Goal: Information Seeking & Learning: Learn about a topic

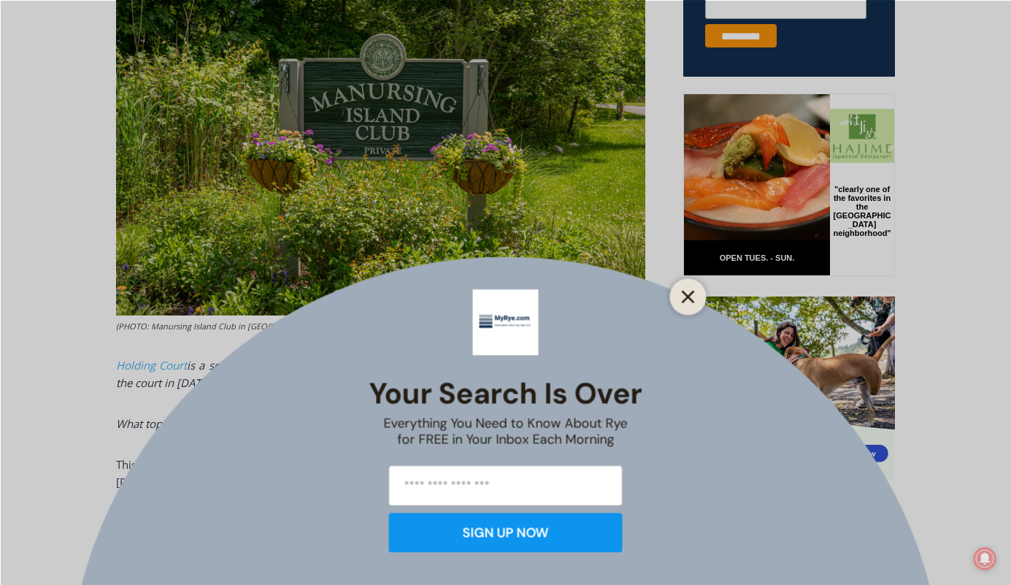
scroll to position [628, 0]
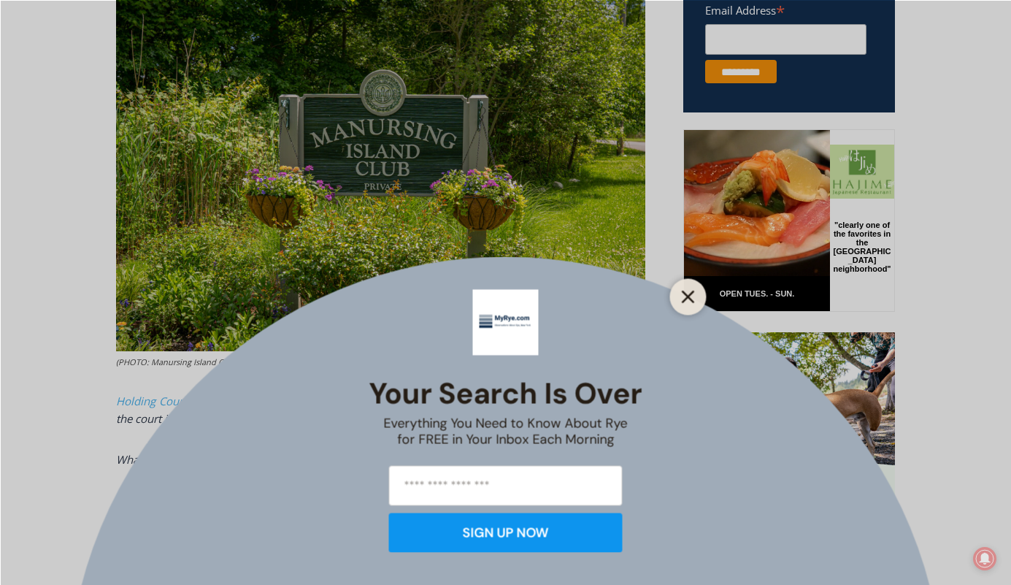
click at [690, 296] on icon "Close" at bounding box center [688, 296] width 13 height 13
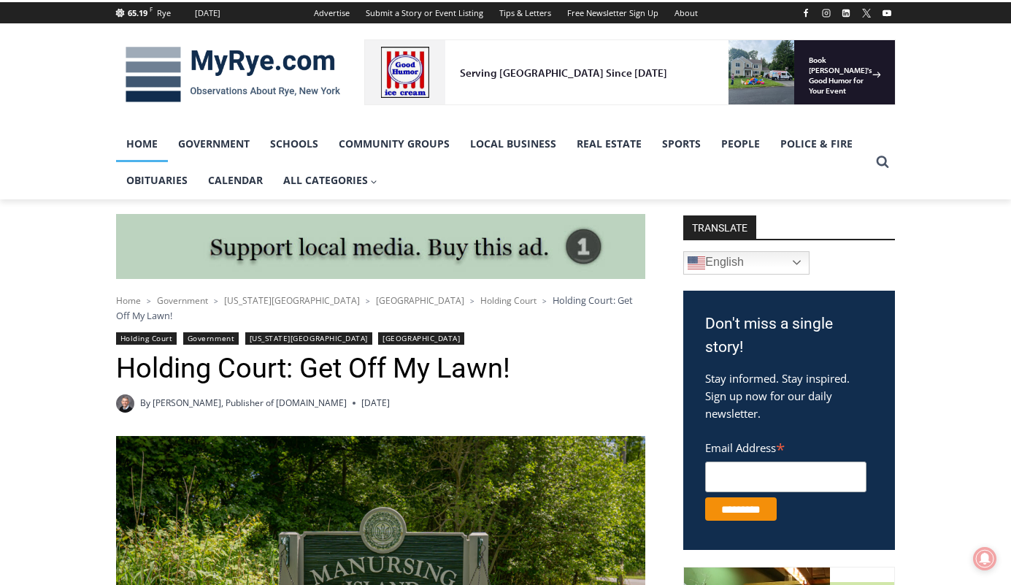
scroll to position [190, 0]
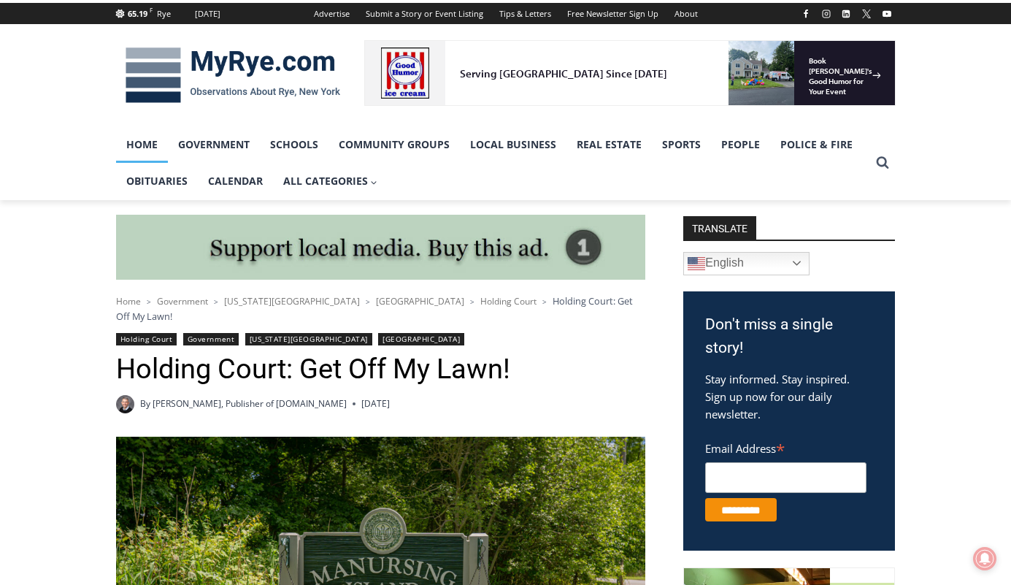
click at [149, 137] on link "Home" at bounding box center [142, 144] width 52 height 36
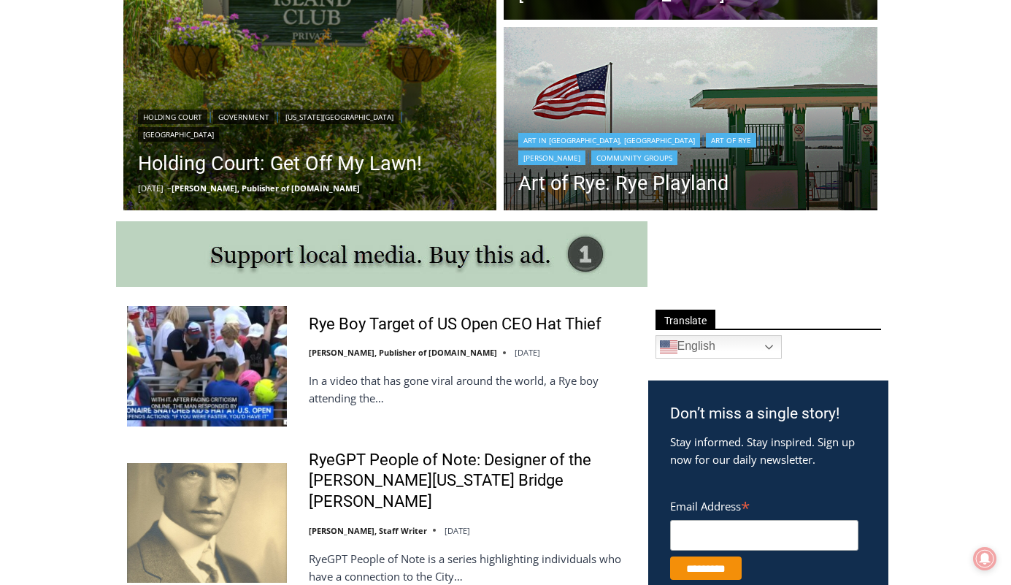
scroll to position [631, 0]
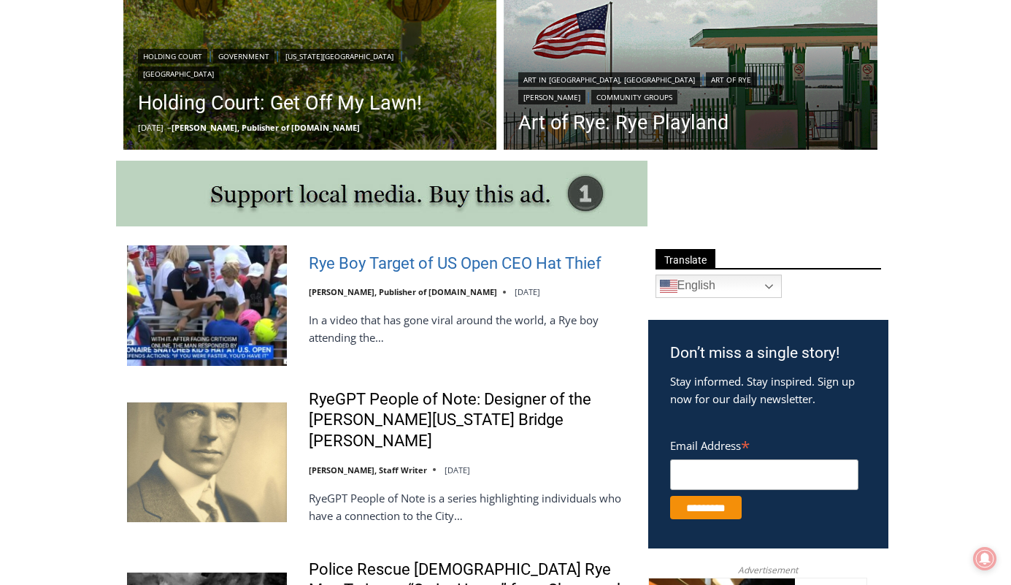
click at [477, 266] on link "Rye Boy Target of US Open CEO Hat Thief" at bounding box center [455, 263] width 293 height 21
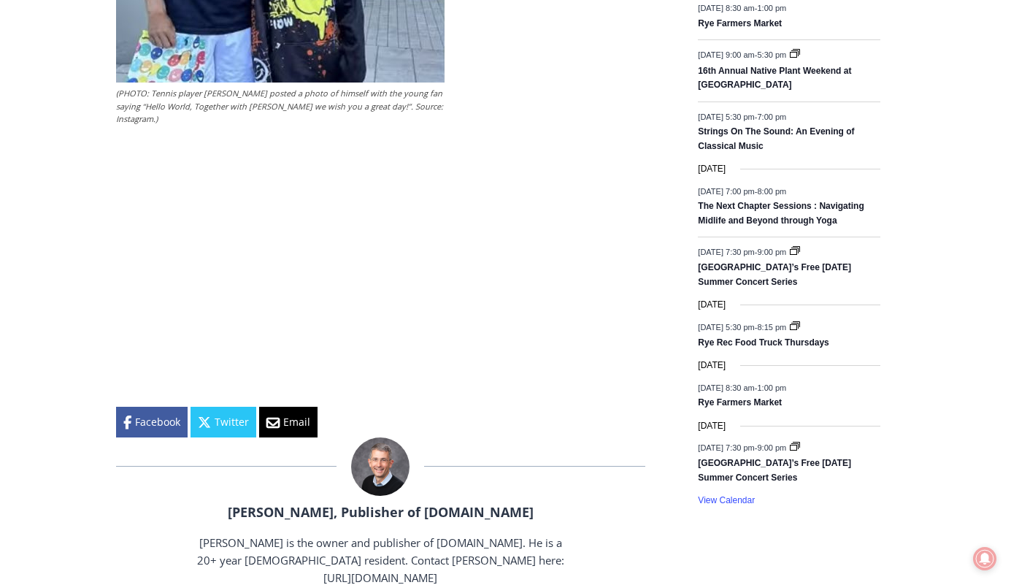
scroll to position [2014, 0]
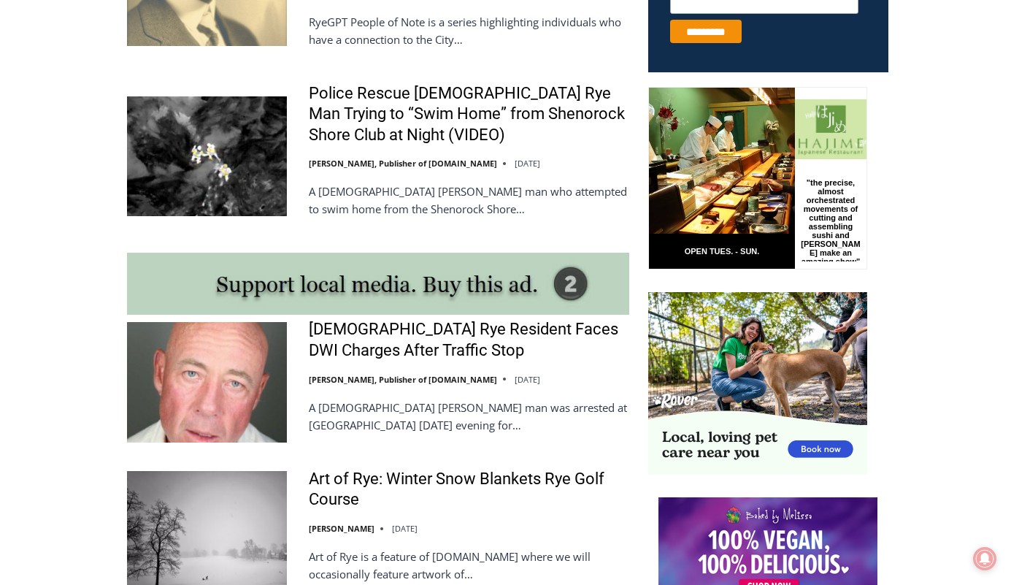
scroll to position [1113, 0]
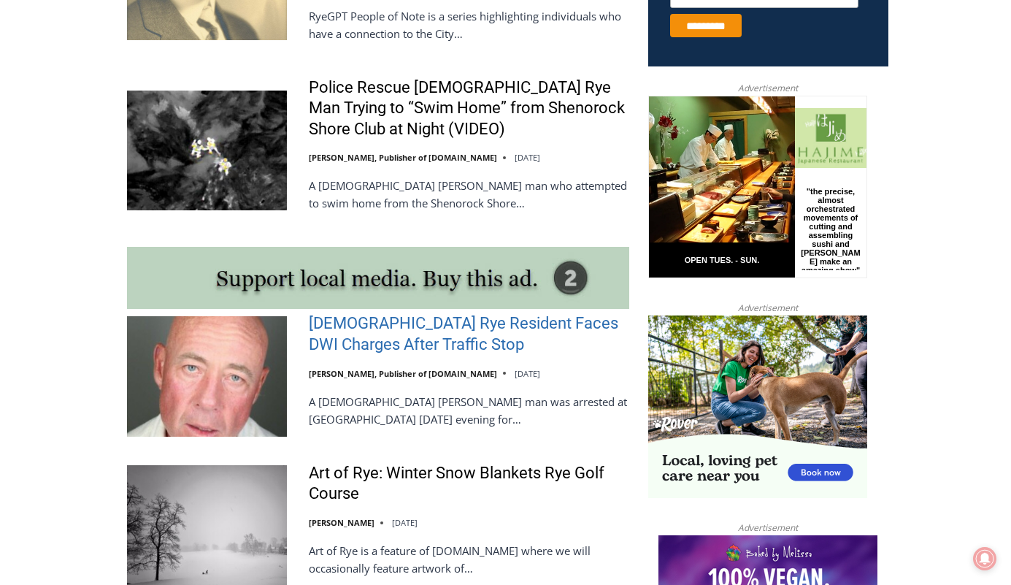
click at [404, 318] on link "[DEMOGRAPHIC_DATA] Rye Resident Faces DWI Charges After Traffic Stop" at bounding box center [469, 334] width 320 height 42
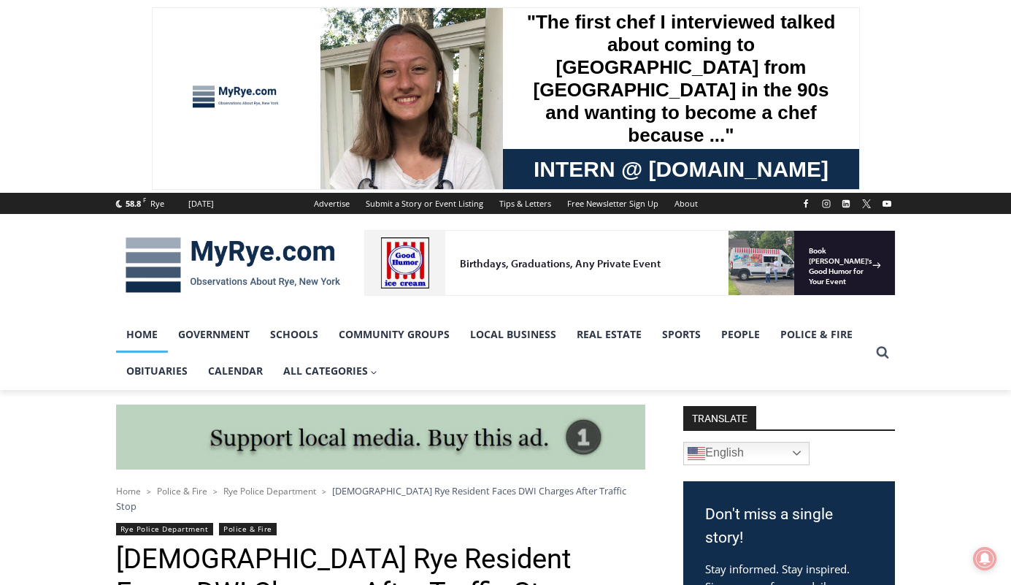
click at [148, 336] on link "Home" at bounding box center [142, 334] width 52 height 36
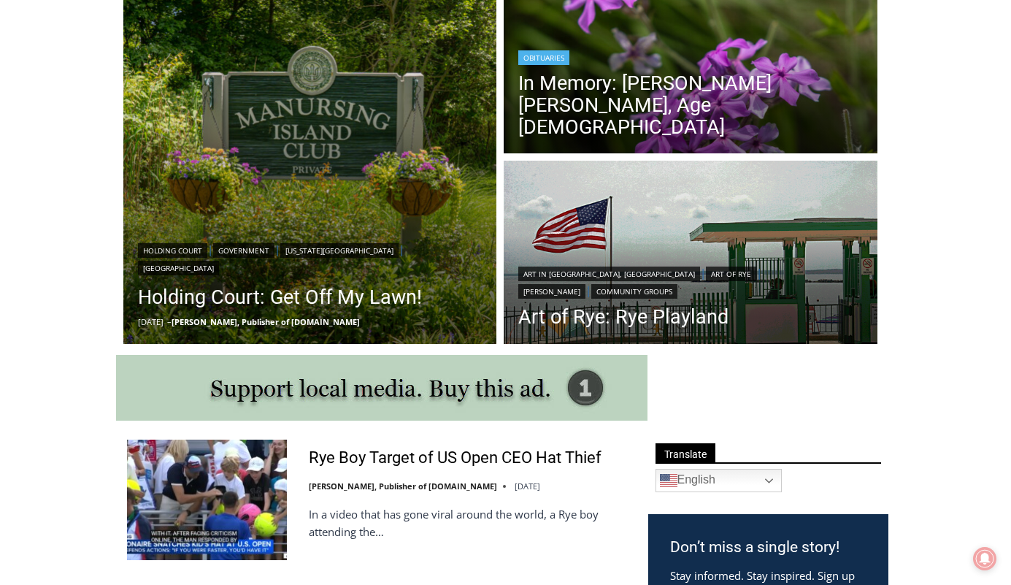
scroll to position [412, 0]
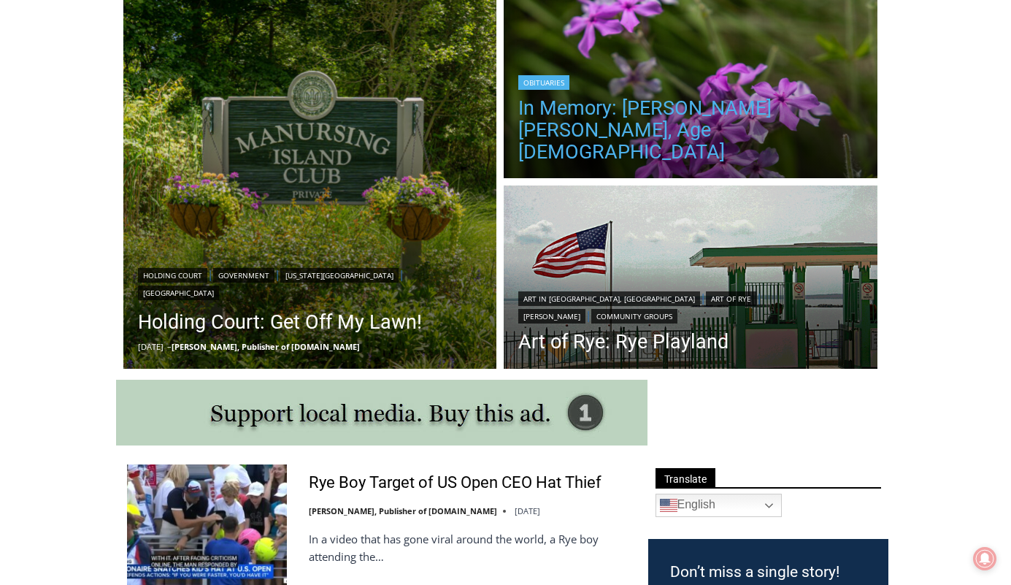
click at [656, 128] on link "In Memory: Barbara Porter Schofield, Age 90" at bounding box center [690, 130] width 344 height 66
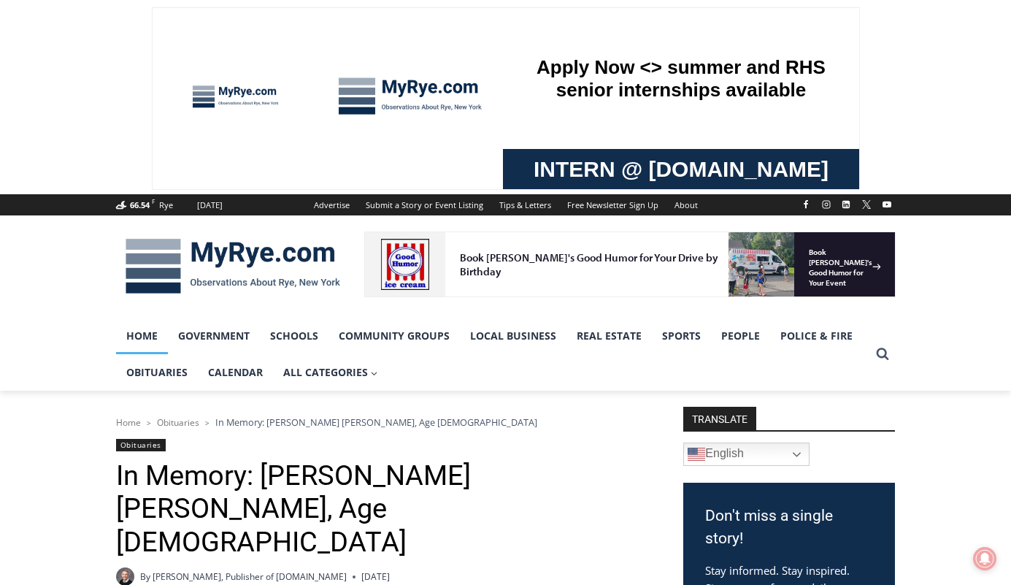
click at [161, 341] on link "Home" at bounding box center [142, 335] width 52 height 36
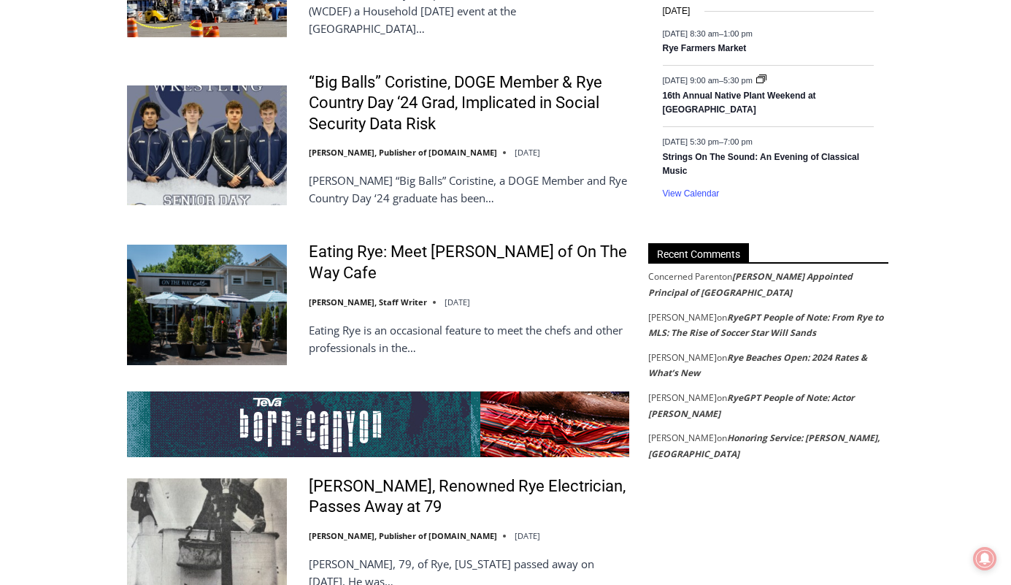
scroll to position [2601, 0]
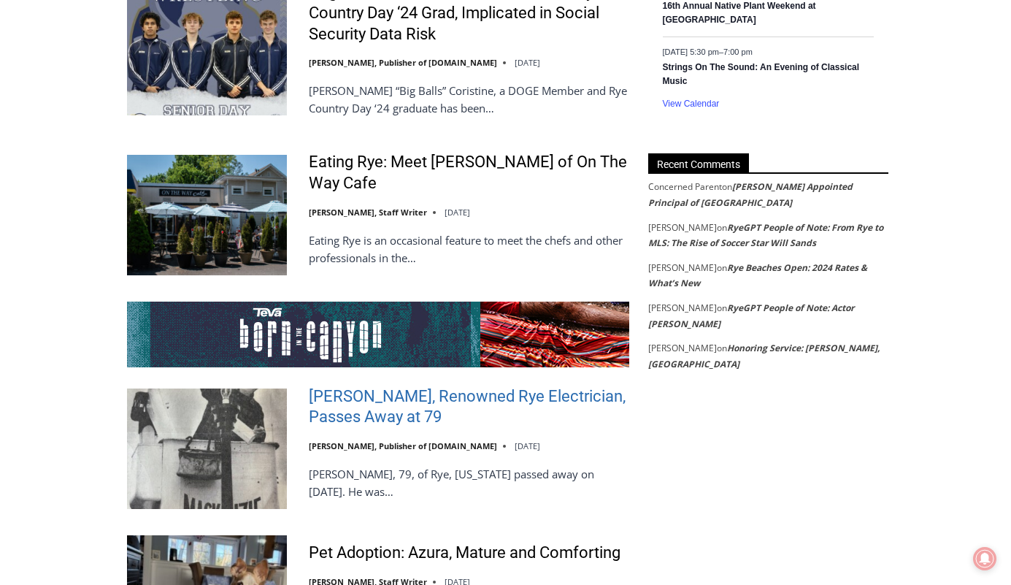
click at [361, 393] on link "[PERSON_NAME], Renowned Rye Electrician, Passes Away at 79" at bounding box center [469, 407] width 320 height 42
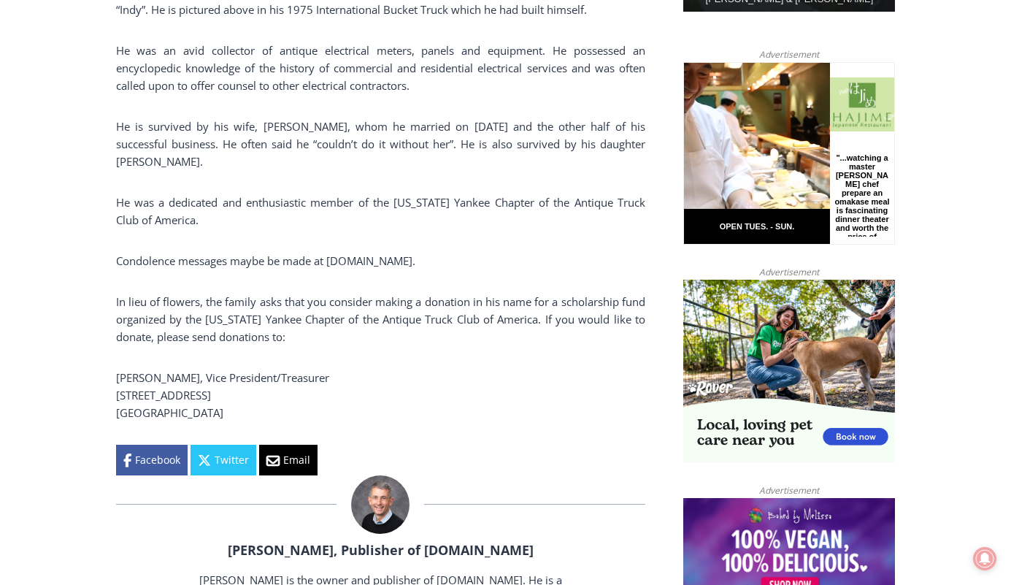
scroll to position [851, 0]
